Goal: Download file/media

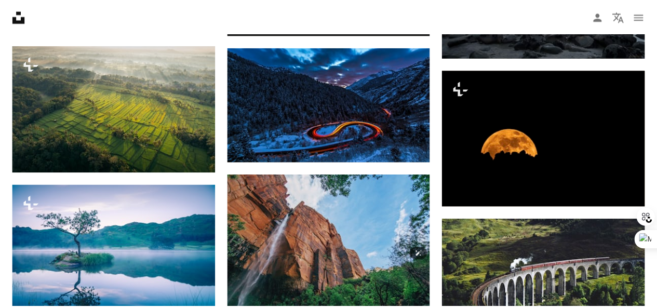
scroll to position [258, 0]
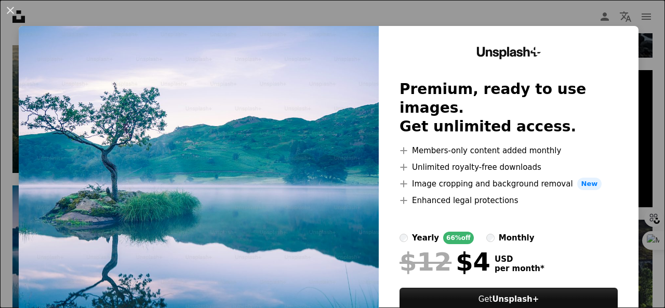
click at [260, 96] on img at bounding box center [199, 191] width 360 height 330
click at [10, 10] on button "An X shape" at bounding box center [10, 10] width 12 height 12
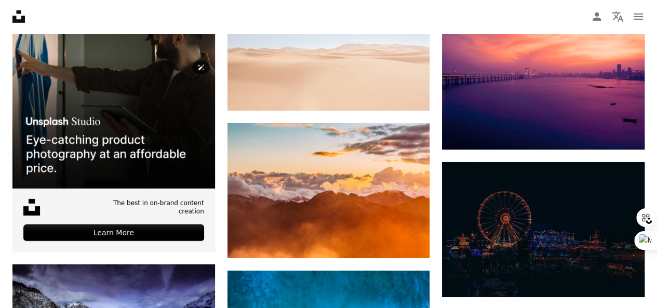
scroll to position [1828, 0]
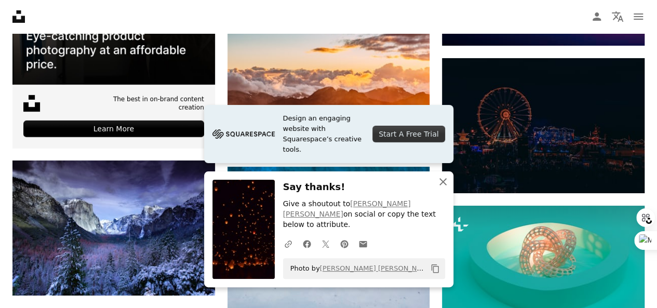
click at [443, 185] on icon "button" at bounding box center [442, 181] width 7 height 7
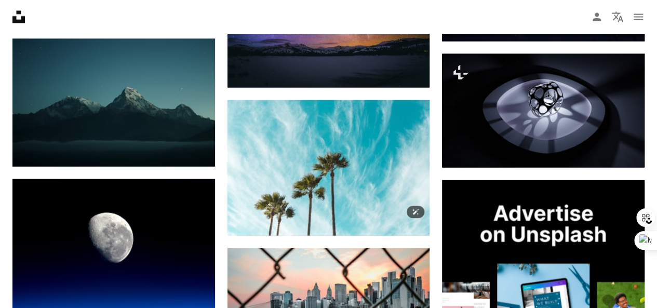
scroll to position [2950, 0]
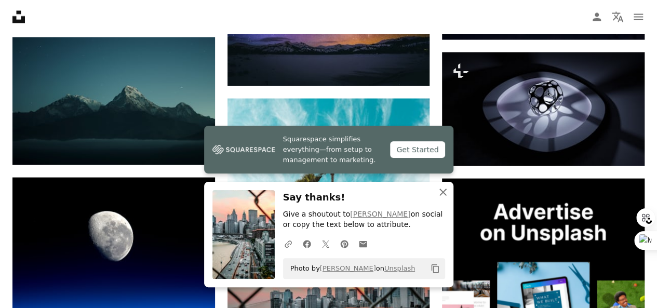
drag, startPoint x: 441, startPoint y: 189, endPoint x: 368, endPoint y: 159, distance: 79.5
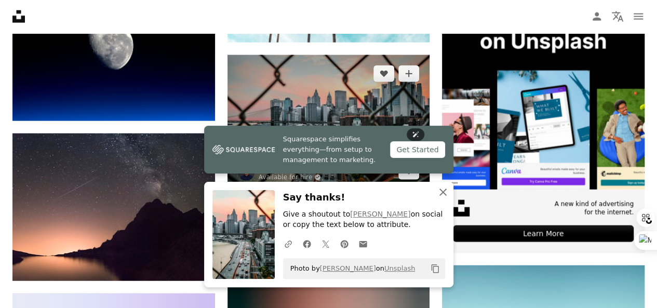
scroll to position [3158, 0]
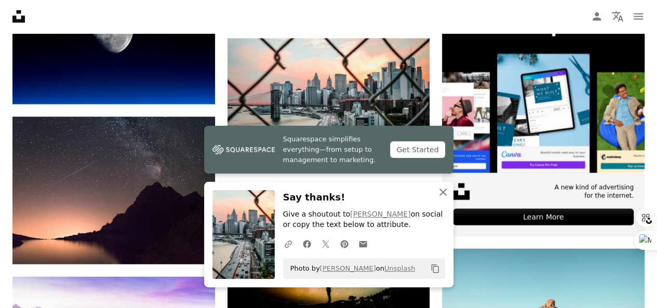
click at [437, 195] on icon "An X shape" at bounding box center [443, 192] width 12 height 12
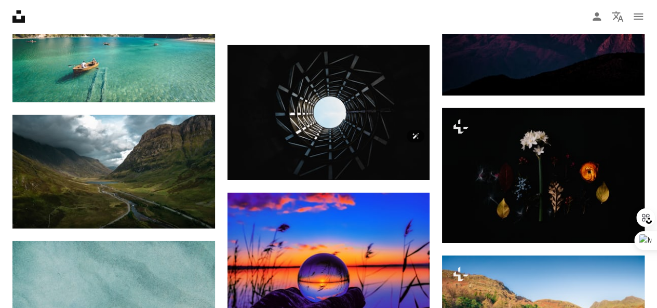
scroll to position [3594, 0]
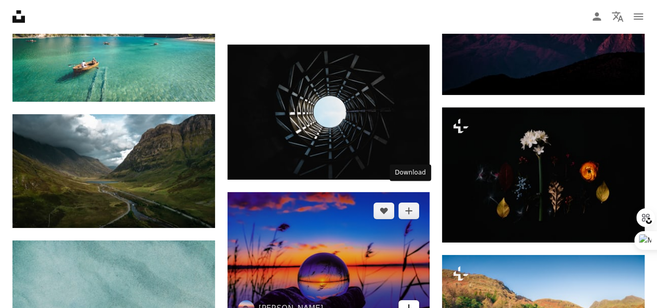
click at [408, 302] on icon "Arrow pointing down" at bounding box center [409, 308] width 8 height 12
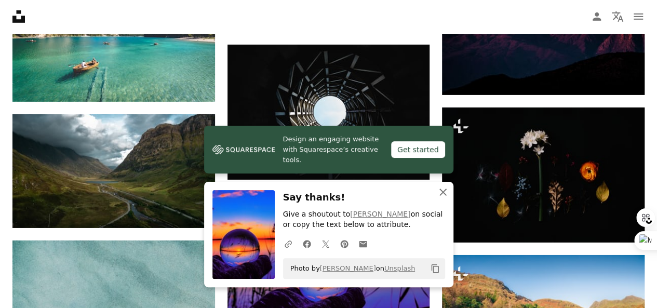
click at [444, 197] on icon "An X shape" at bounding box center [443, 192] width 12 height 12
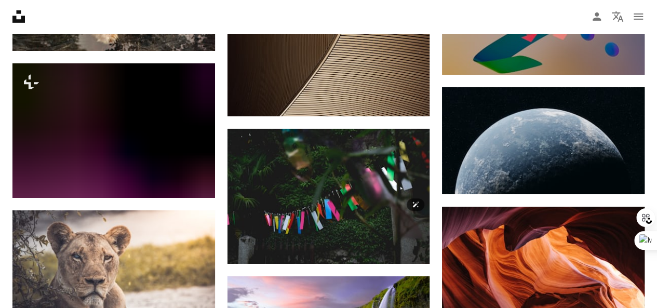
scroll to position [7625, 0]
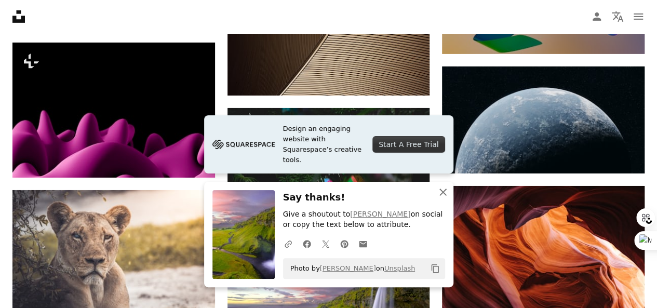
click at [443, 192] on icon "An X shape" at bounding box center [443, 192] width 12 height 12
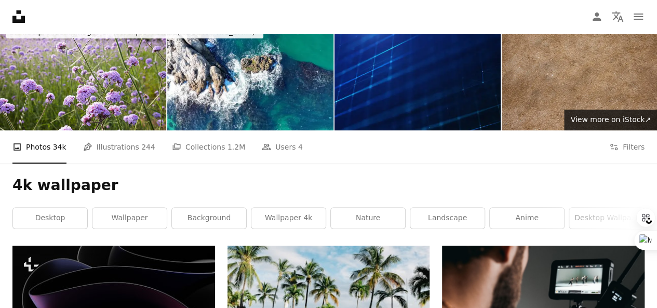
scroll to position [0, 0]
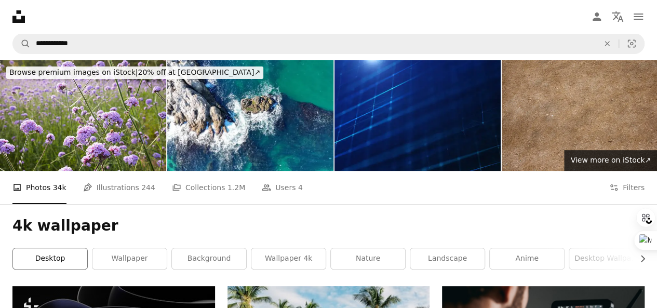
click at [65, 248] on link "desktop" at bounding box center [50, 258] width 74 height 21
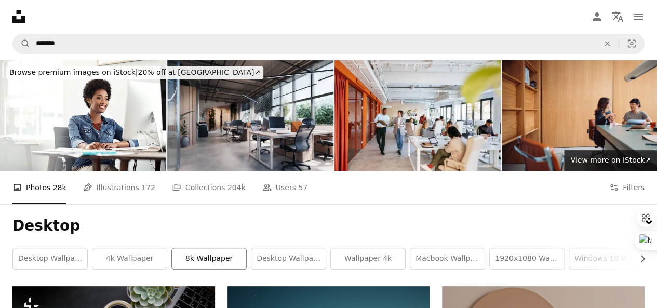
click at [206, 248] on link "8k wallpaper" at bounding box center [209, 258] width 74 height 21
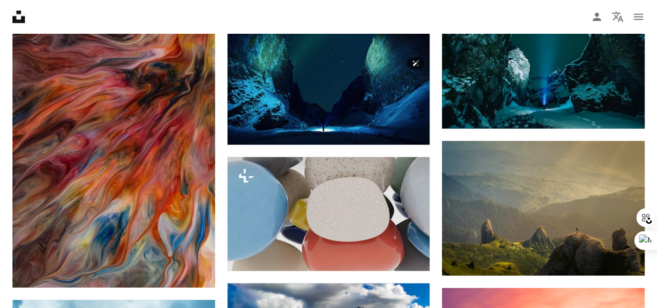
scroll to position [1018, 0]
